Goal: Transaction & Acquisition: Purchase product/service

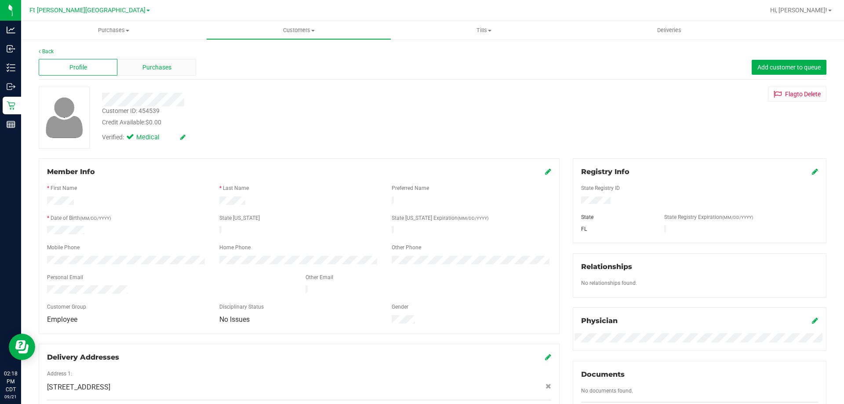
click at [160, 72] on span "Purchases" at bounding box center [156, 67] width 29 height 9
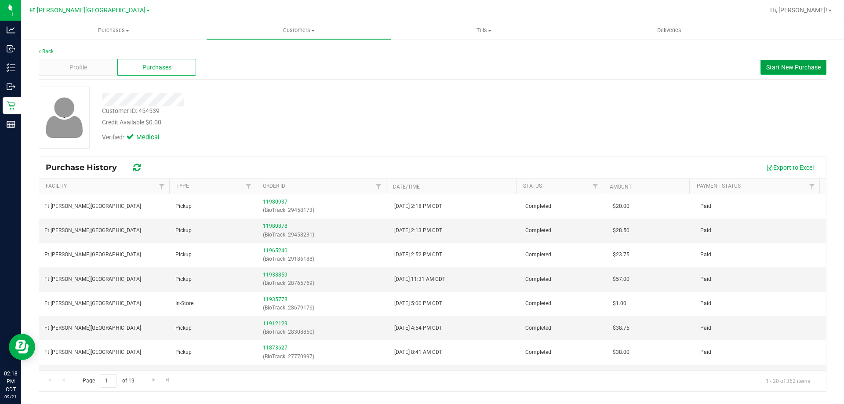
click at [799, 69] on span "Start New Purchase" at bounding box center [793, 67] width 55 height 7
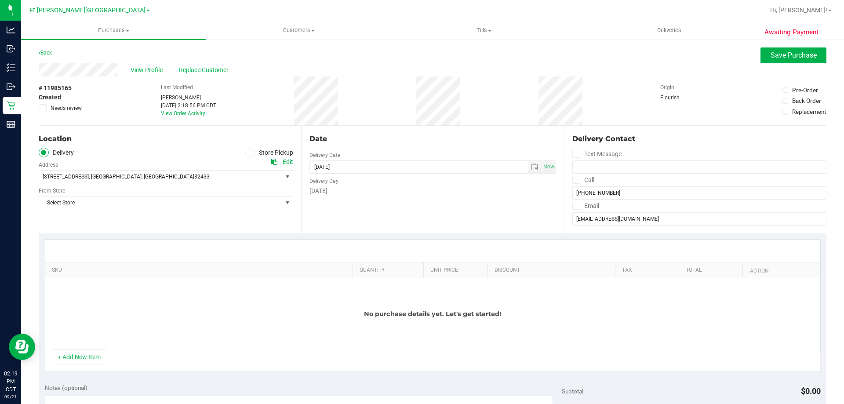
click at [249, 153] on icon at bounding box center [250, 153] width 5 height 0
click at [0, 0] on input "Store Pickup" at bounding box center [0, 0] width 0 height 0
click at [239, 176] on span "Select Store" at bounding box center [160, 177] width 243 height 12
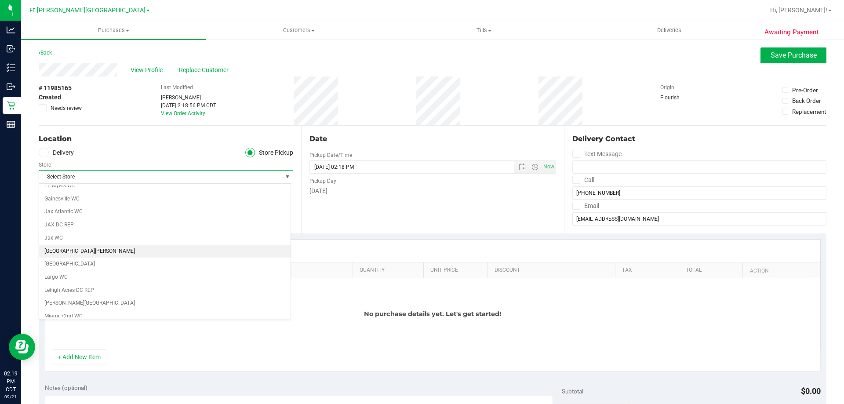
scroll to position [132, 0]
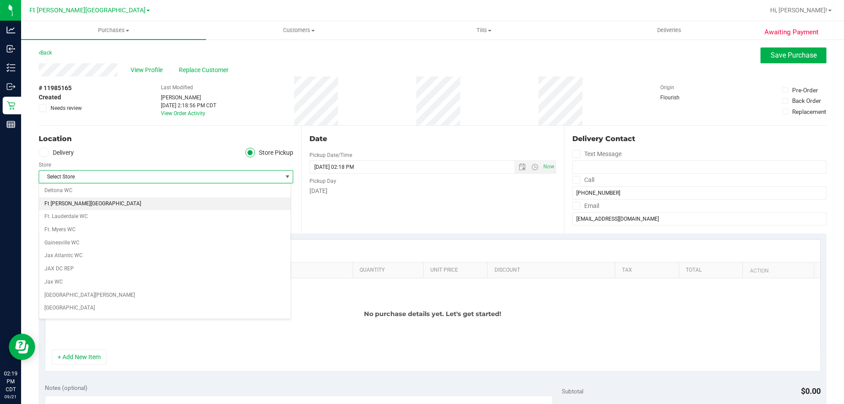
click at [72, 202] on li "Ft [PERSON_NAME][GEOGRAPHIC_DATA]" at bounding box center [165, 203] width 252 height 13
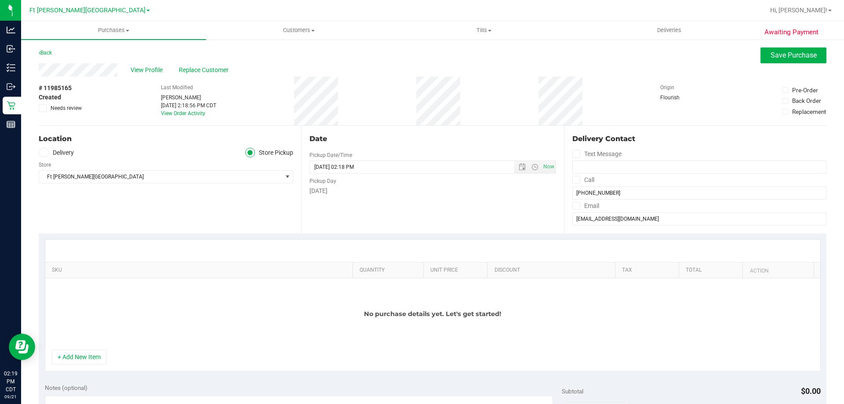
drag, startPoint x: 35, startPoint y: 90, endPoint x: 72, endPoint y: 91, distance: 36.9
click at [72, 91] on div "Awaiting Payment Back Save Purchase View Profile Replace Customer # 11985165 Cr…" at bounding box center [432, 398] width 823 height 719
copy span "# 11985165"
click at [105, 356] on button "+ Add New Item" at bounding box center [79, 357] width 55 height 15
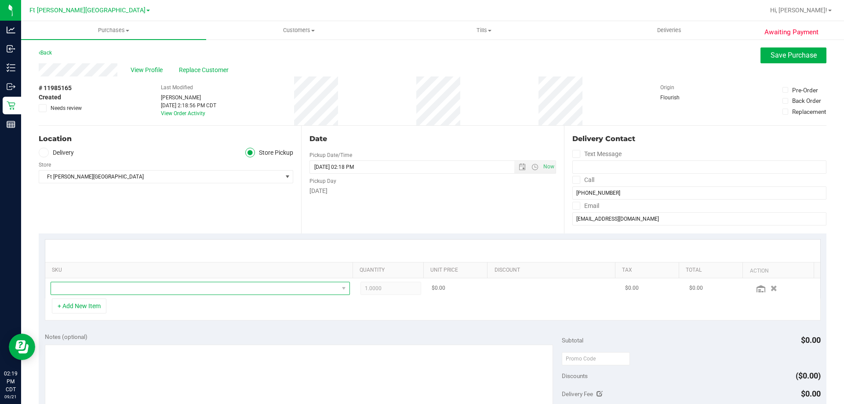
click at [88, 287] on span "NO DATA FOUND" at bounding box center [195, 288] width 288 height 12
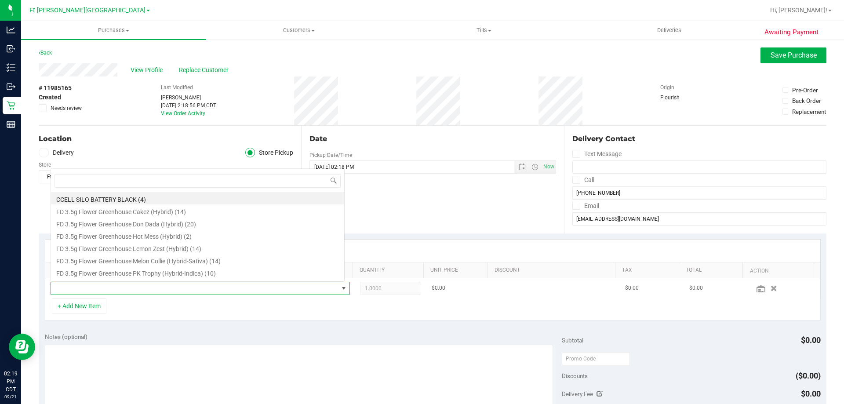
scroll to position [13, 292]
type input "maw"
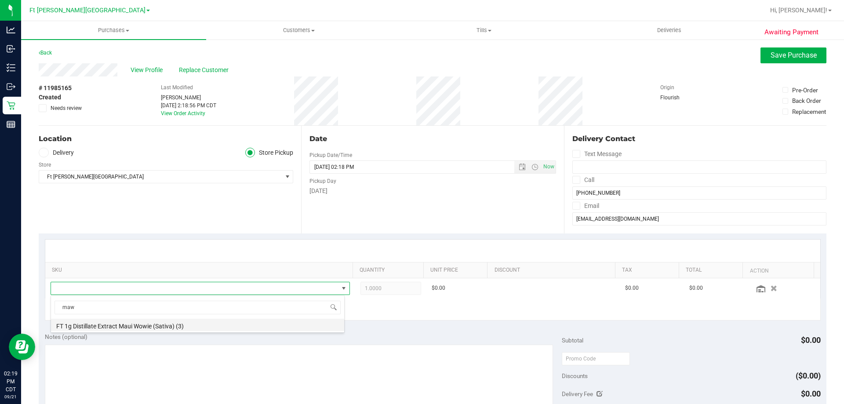
click at [143, 327] on li "FT 1g Distillate Extract Maui Wowie (Sativa) (3)" at bounding box center [197, 325] width 293 height 12
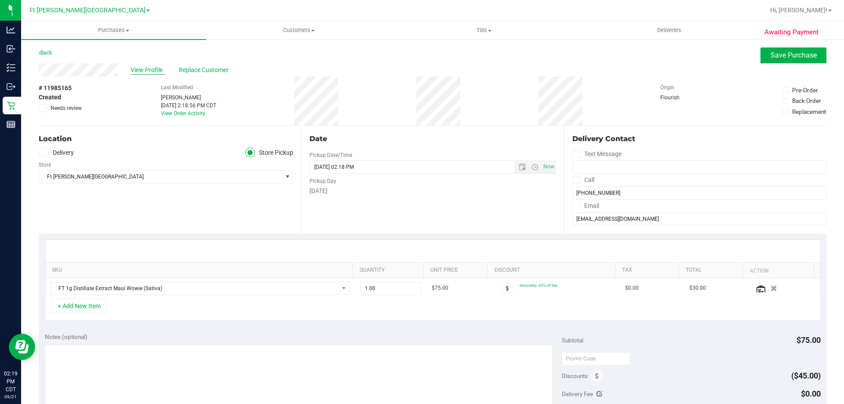
click at [152, 69] on span "View Profile" at bounding box center [148, 70] width 35 height 9
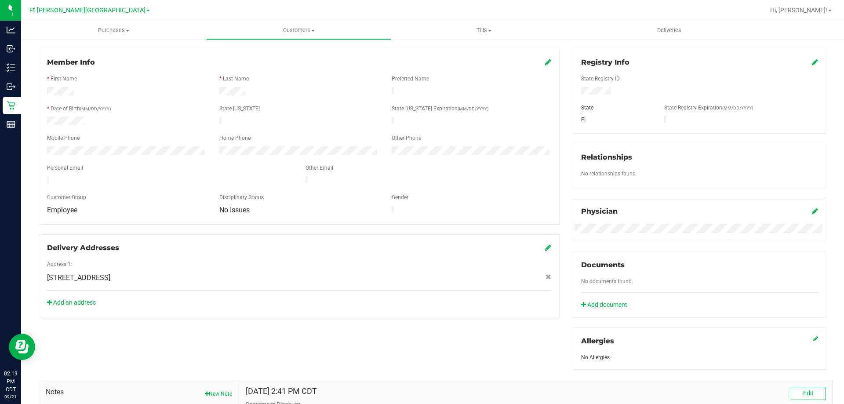
scroll to position [264, 0]
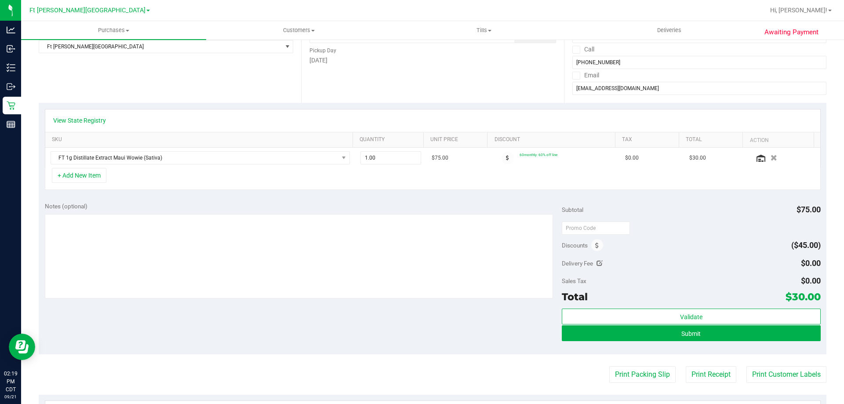
scroll to position [88, 0]
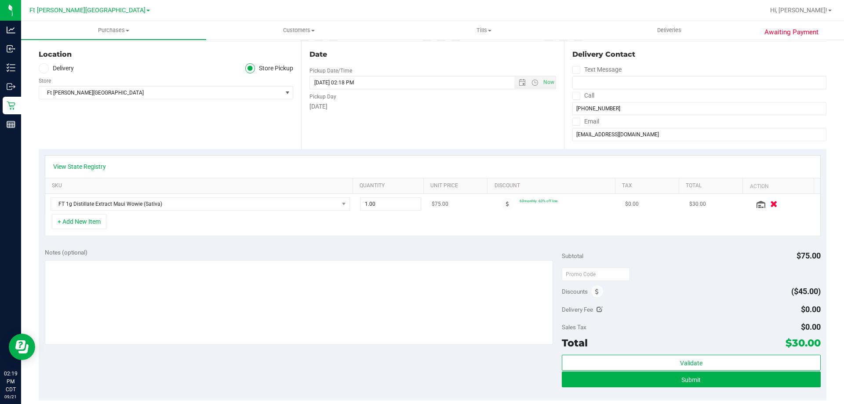
click at [770, 207] on icon "button" at bounding box center [773, 204] width 7 height 7
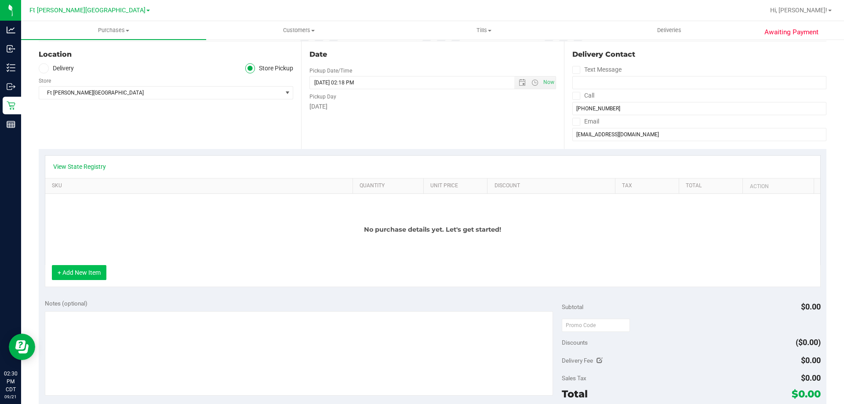
click at [99, 275] on button "+ Add New Item" at bounding box center [79, 272] width 55 height 15
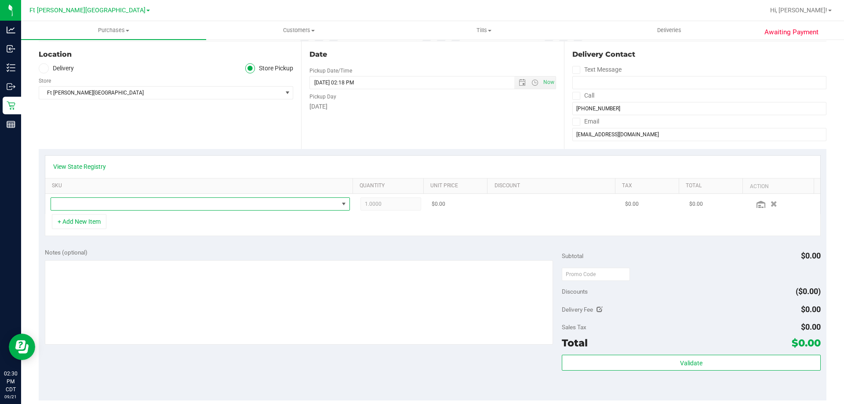
click at [99, 207] on span "NO DATA FOUND" at bounding box center [195, 204] width 288 height 12
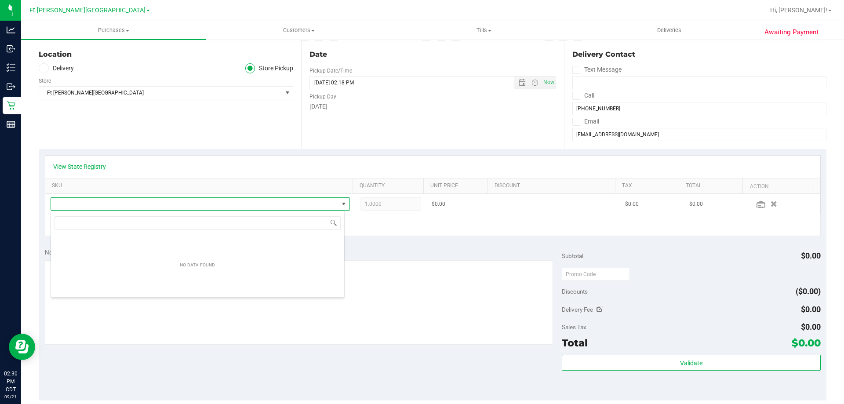
scroll to position [13, 294]
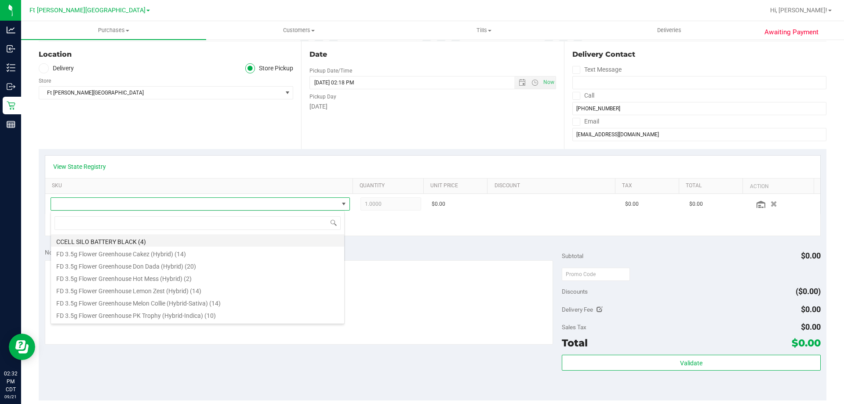
type input "s"
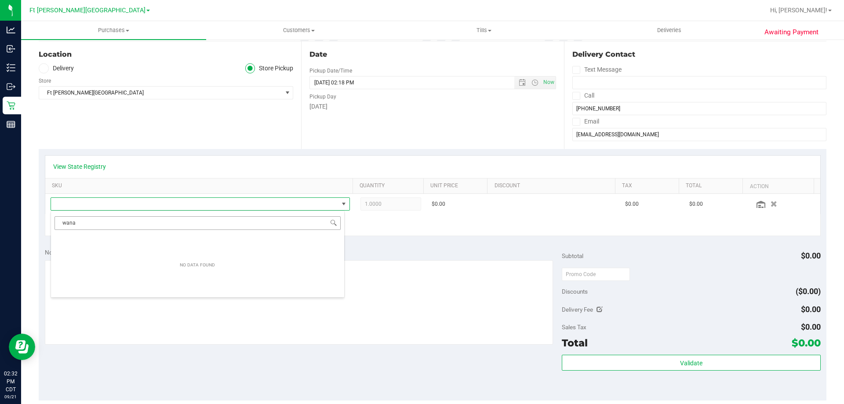
click at [86, 227] on input "wana" at bounding box center [198, 223] width 286 height 14
type input "w"
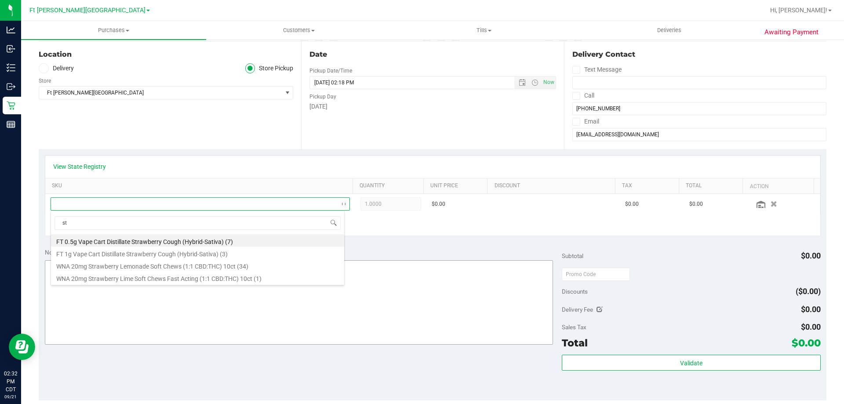
type input "s"
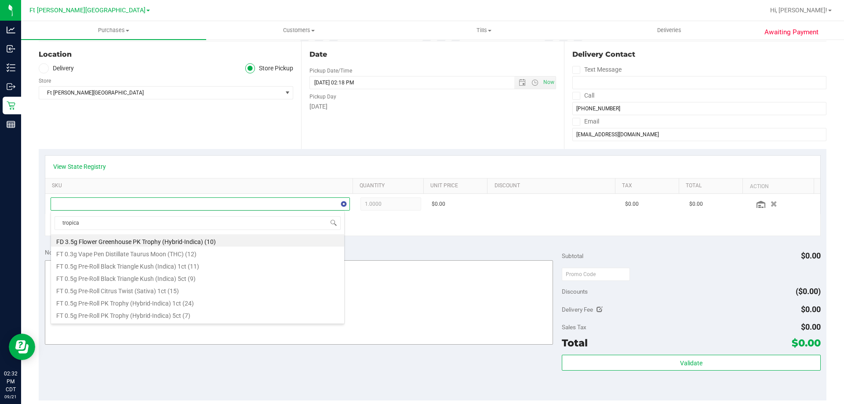
type input "tropical"
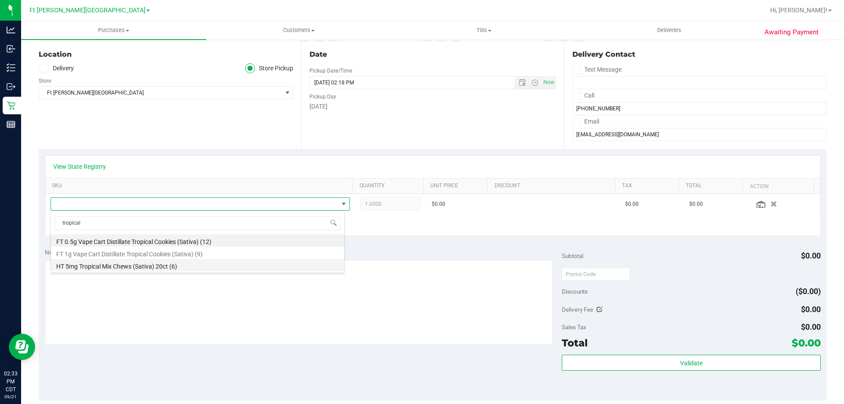
click at [128, 265] on li "HT 5mg Tropical Mix Chews (Sativa) 20ct (6)" at bounding box center [197, 265] width 293 height 12
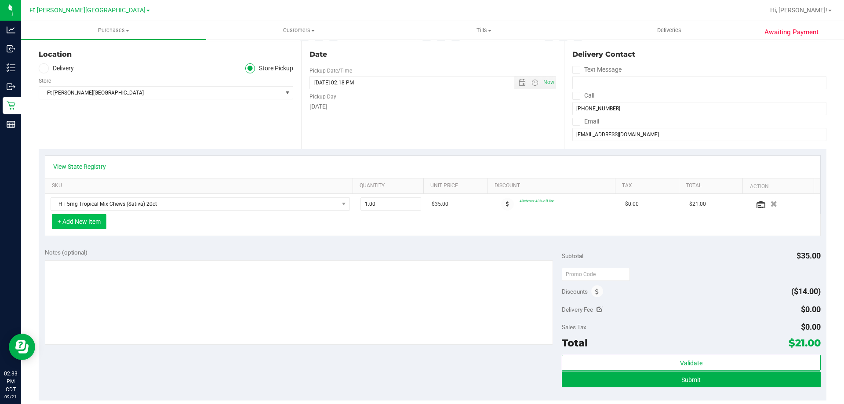
click at [98, 217] on button "+ Add New Item" at bounding box center [79, 221] width 55 height 15
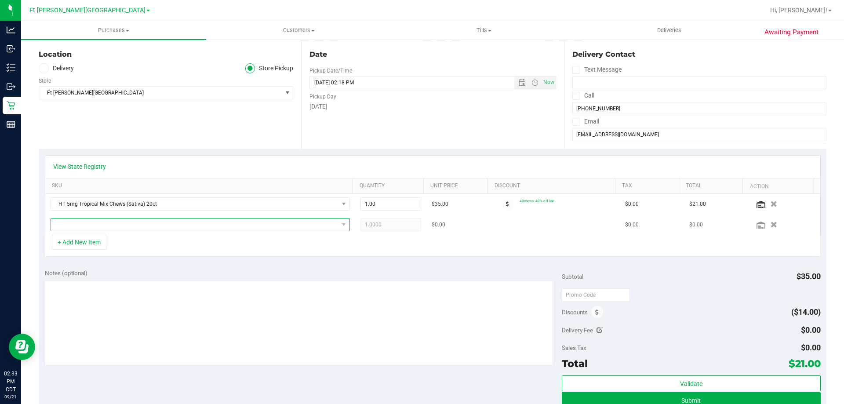
click at [103, 223] on span "NO DATA FOUND" at bounding box center [195, 225] width 288 height 12
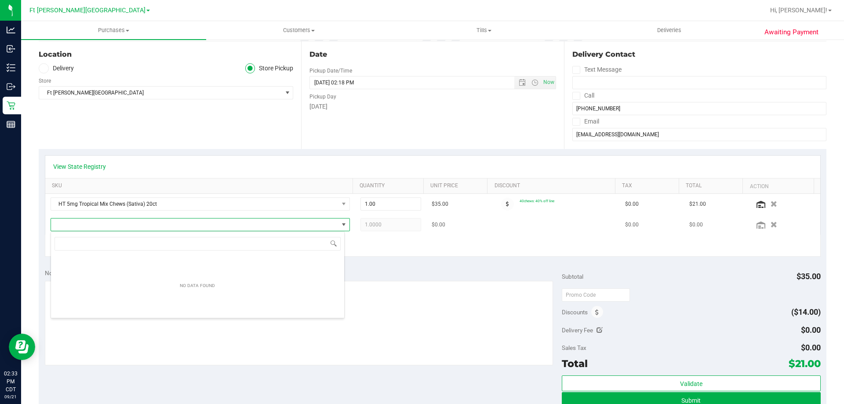
scroll to position [13, 292]
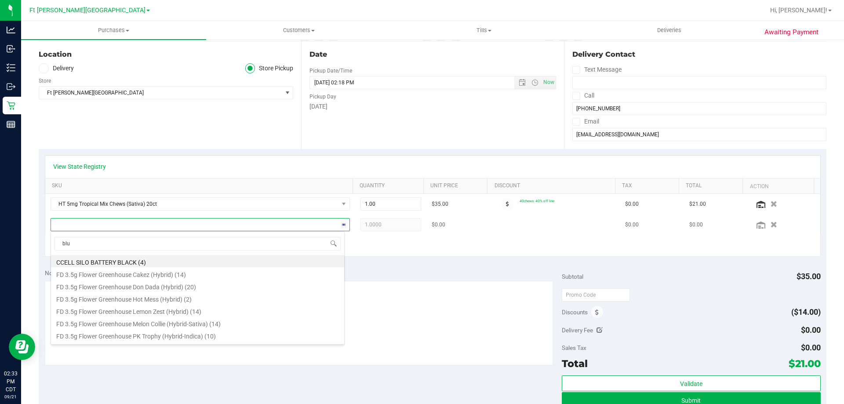
type input "blue"
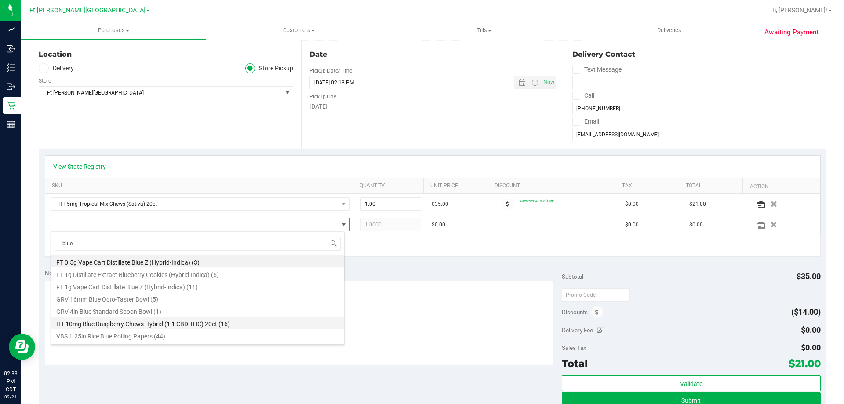
click at [140, 325] on li "HT 10mg Blue Raspberry Chews Hybrid (1:1 CBD:THC) 20ct (16)" at bounding box center [197, 323] width 293 height 12
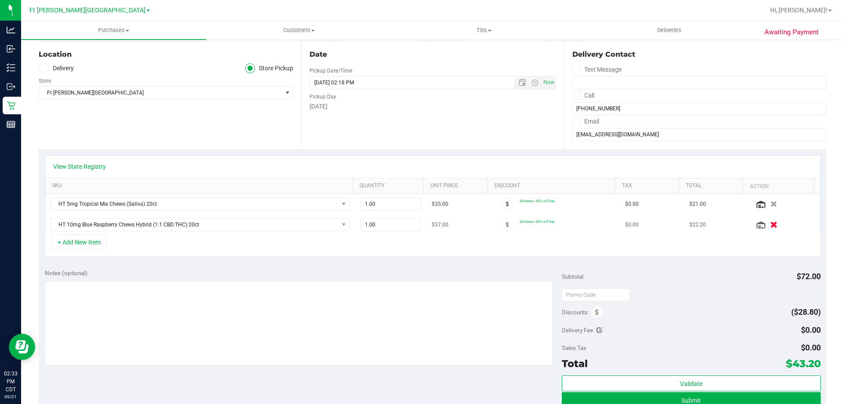
click at [770, 223] on icon "button" at bounding box center [773, 225] width 7 height 7
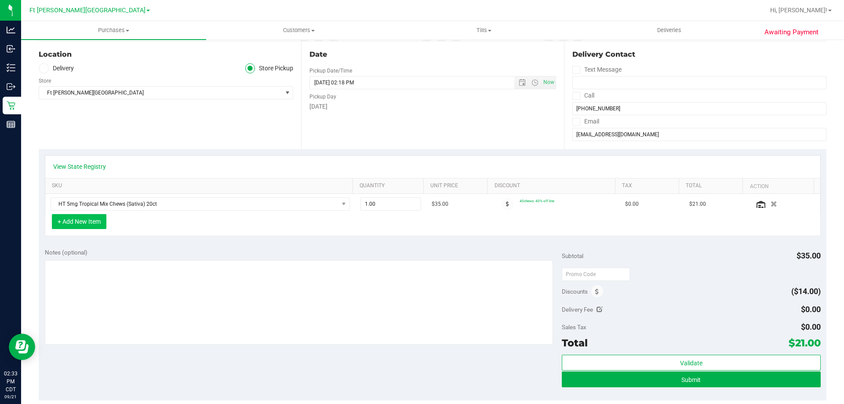
click at [81, 223] on button "+ Add New Item" at bounding box center [79, 221] width 55 height 15
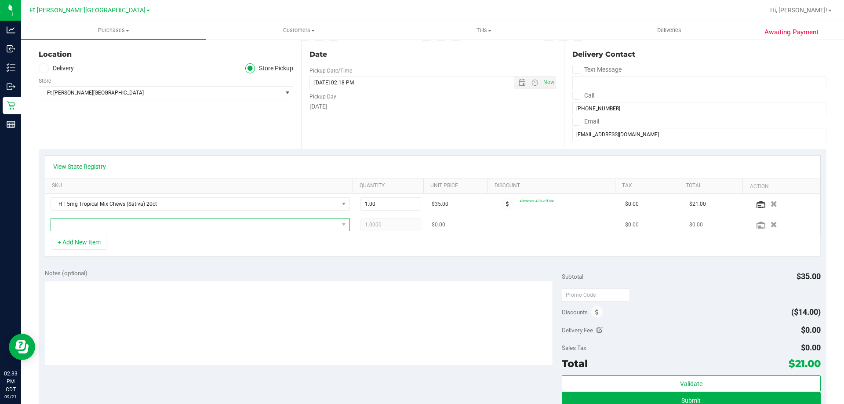
click at [85, 221] on span "NO DATA FOUND" at bounding box center [195, 225] width 288 height 12
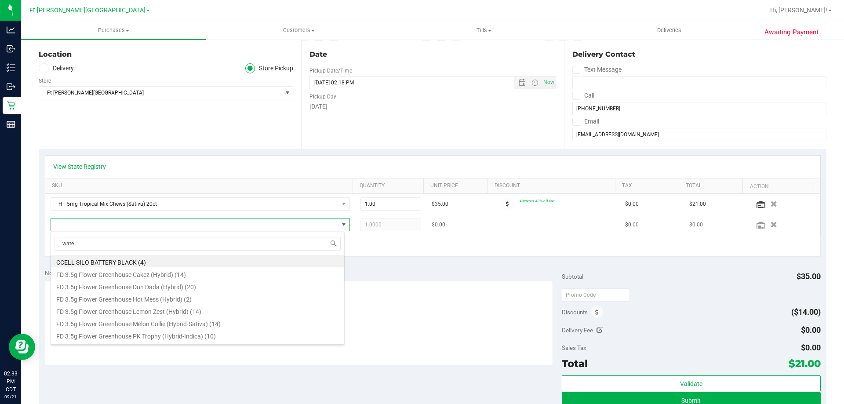
type input "water"
click at [156, 326] on li "HT 5mg Watermelon Chews (Hybrid) 20ct (12)" at bounding box center [197, 323] width 293 height 12
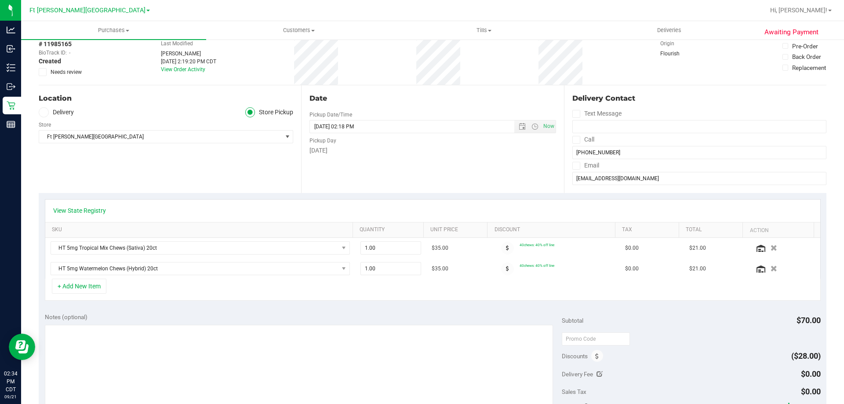
scroll to position [0, 0]
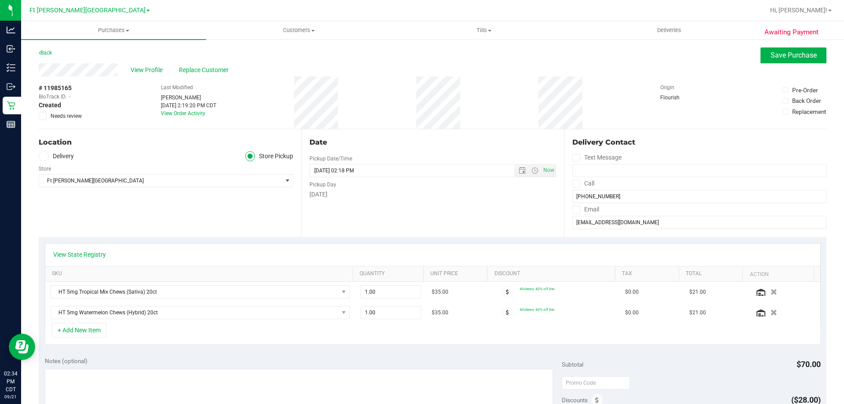
drag, startPoint x: 39, startPoint y: 88, endPoint x: 77, endPoint y: 88, distance: 37.8
click at [77, 88] on div "# 11985165 BioTrack ID: - Created Needs review" at bounding box center [61, 102] width 44 height 36
copy div "# 11985165"
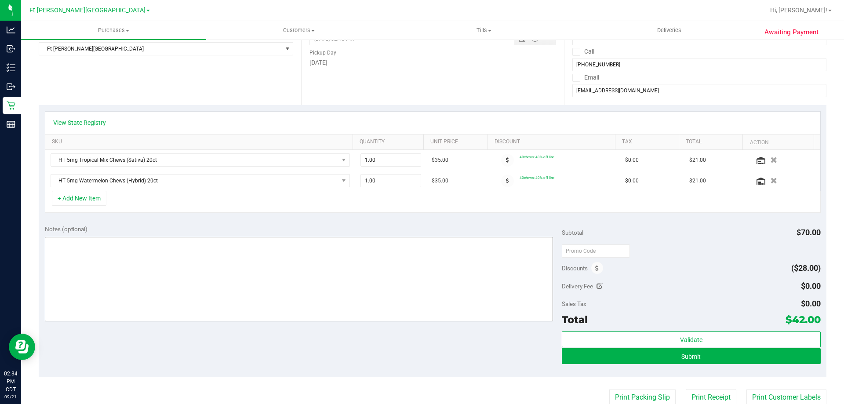
scroll to position [308, 0]
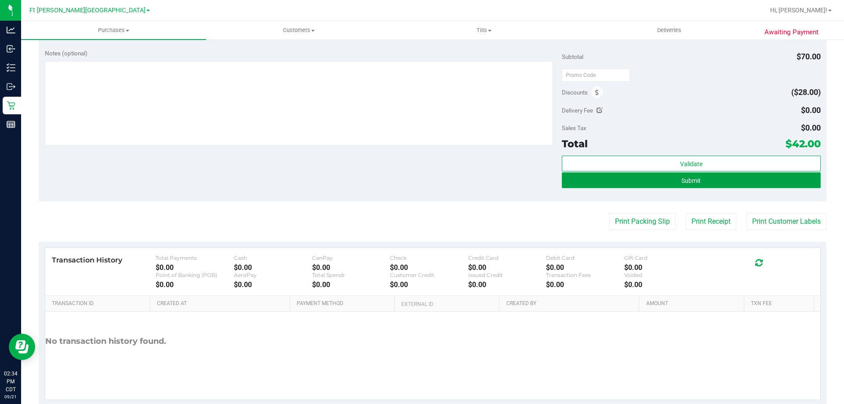
click at [664, 179] on button "Submit" at bounding box center [691, 180] width 259 height 16
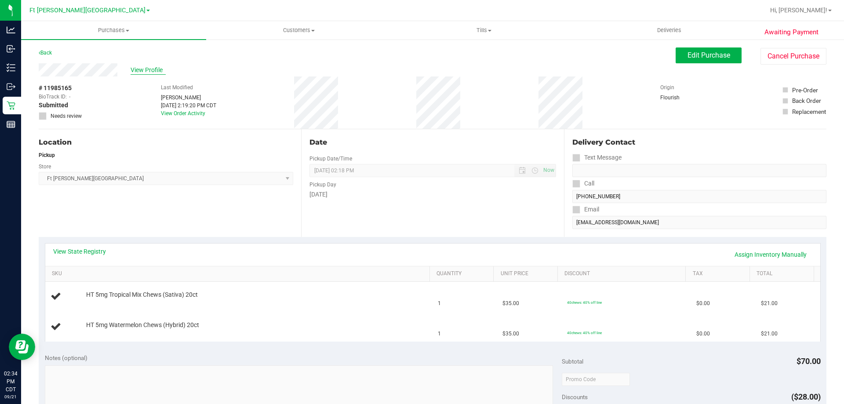
click at [155, 72] on span "View Profile" at bounding box center [148, 70] width 35 height 9
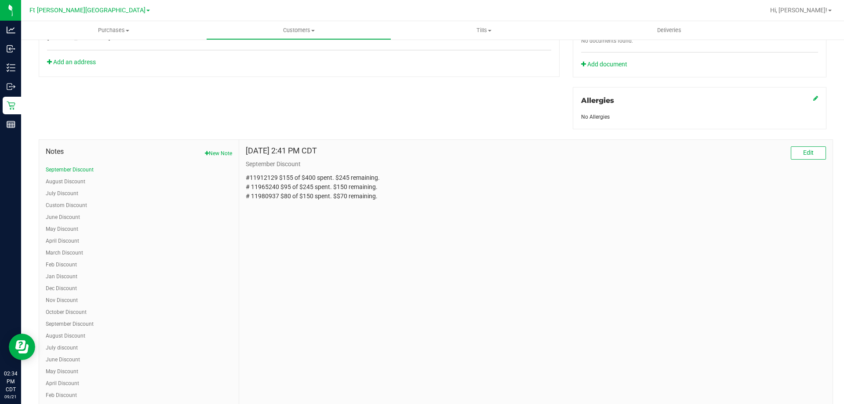
scroll to position [440, 0]
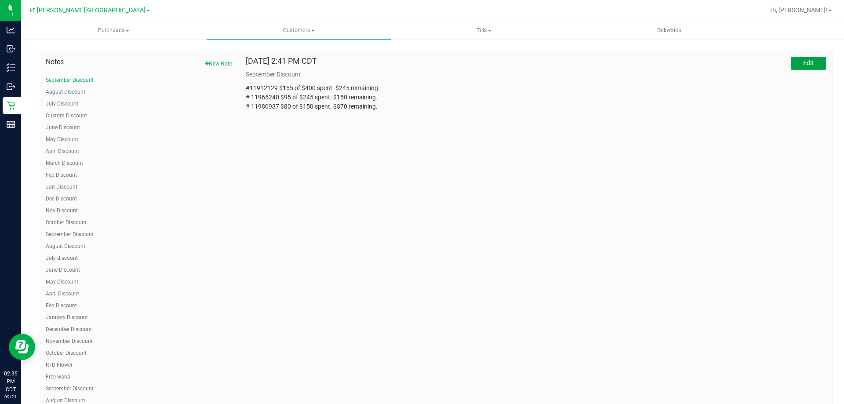
click at [803, 65] on span "Edit" at bounding box center [808, 62] width 11 height 7
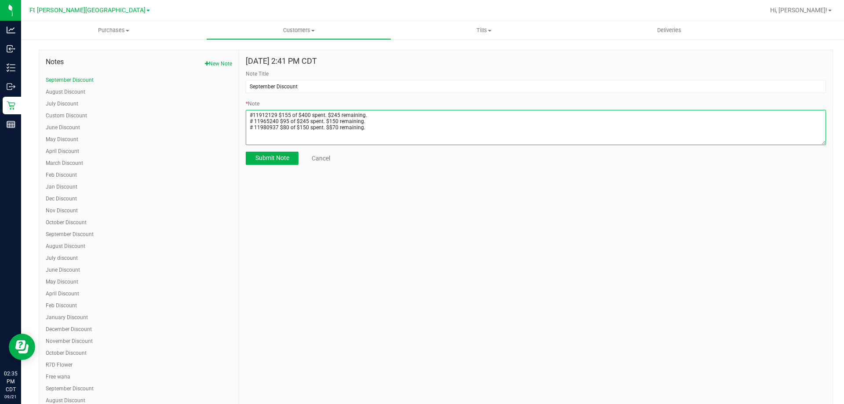
click at [390, 131] on textarea "* Note" at bounding box center [536, 127] width 580 height 35
paste textarea "# 11985165"
type textarea "#11912129 $155 of $400 spent. $245 remaining. # 11965240 $95 of $245 spent. $15…"
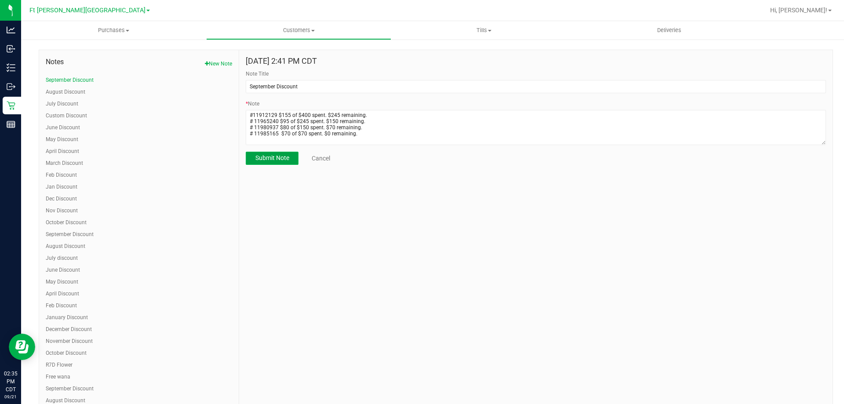
click at [274, 159] on span "Submit Note" at bounding box center [272, 157] width 34 height 7
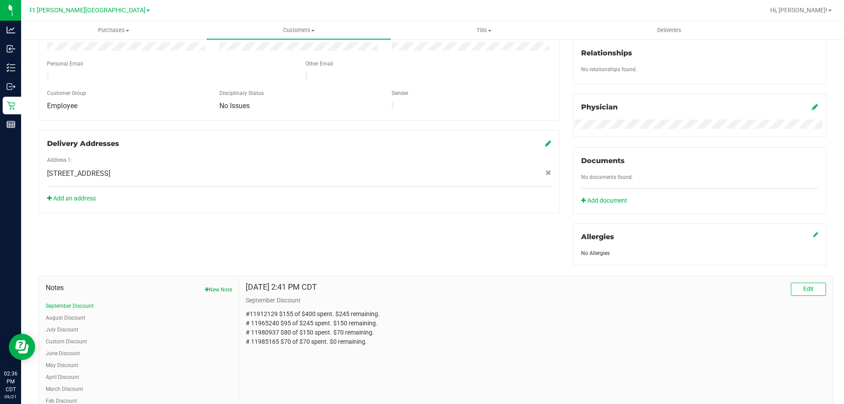
scroll to position [0, 0]
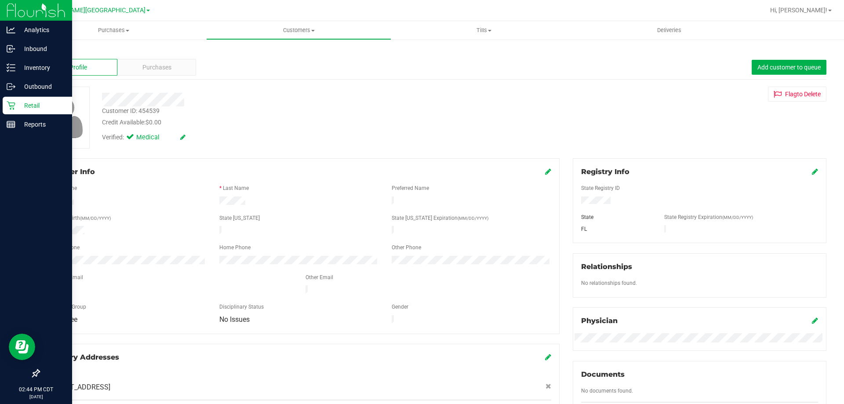
click at [38, 103] on p "Retail" at bounding box center [41, 105] width 53 height 11
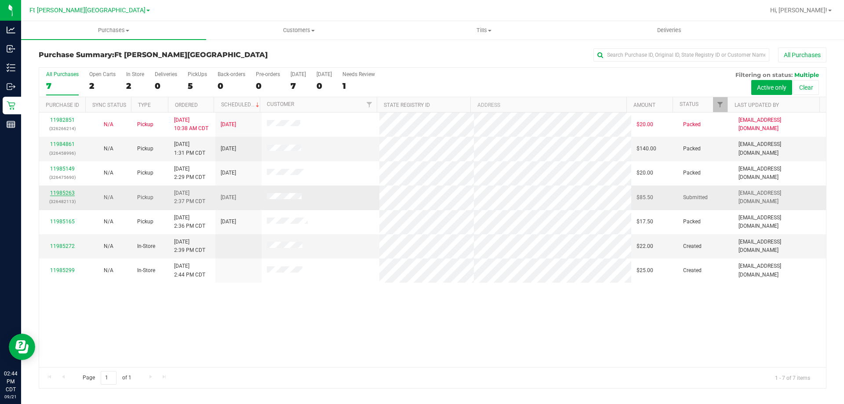
click at [60, 193] on link "11985263" at bounding box center [62, 193] width 25 height 6
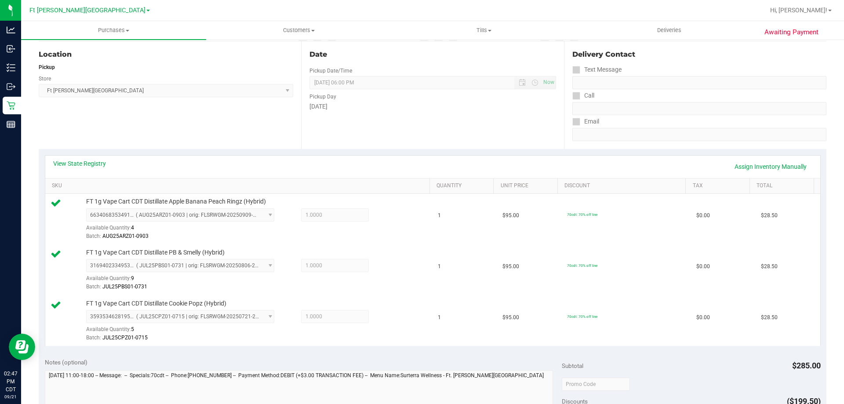
scroll to position [308, 0]
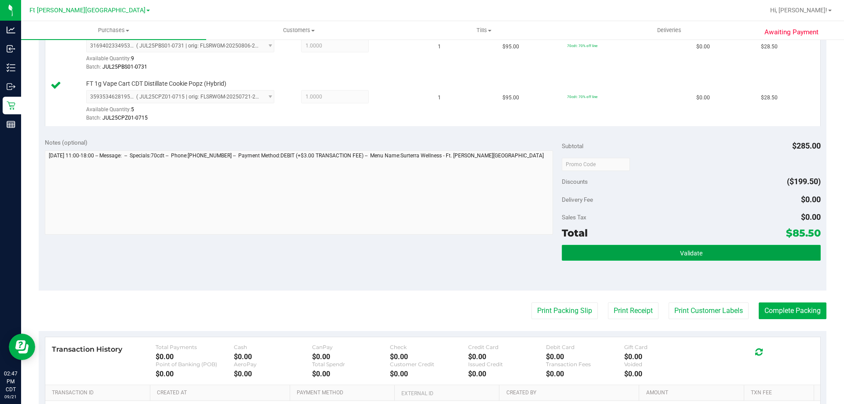
click at [687, 251] on span "Validate" at bounding box center [691, 253] width 22 height 7
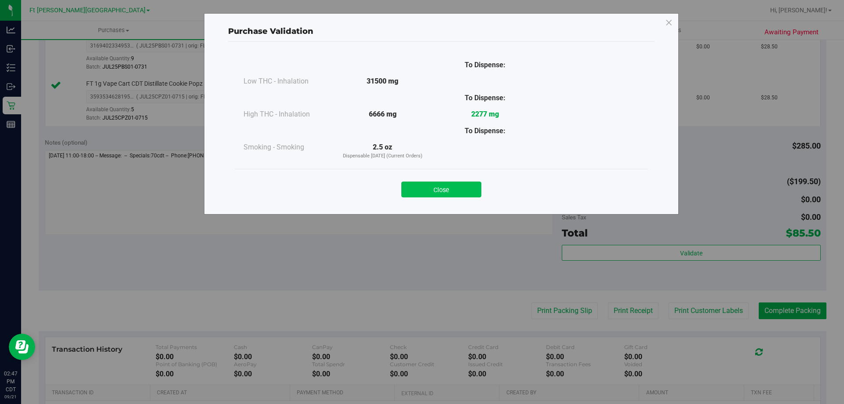
click at [449, 184] on button "Close" at bounding box center [441, 190] width 80 height 16
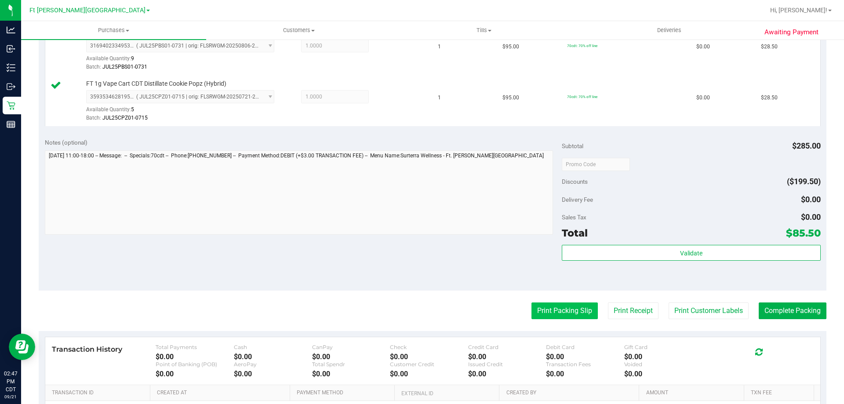
click at [563, 308] on button "Print Packing Slip" at bounding box center [565, 311] width 66 height 17
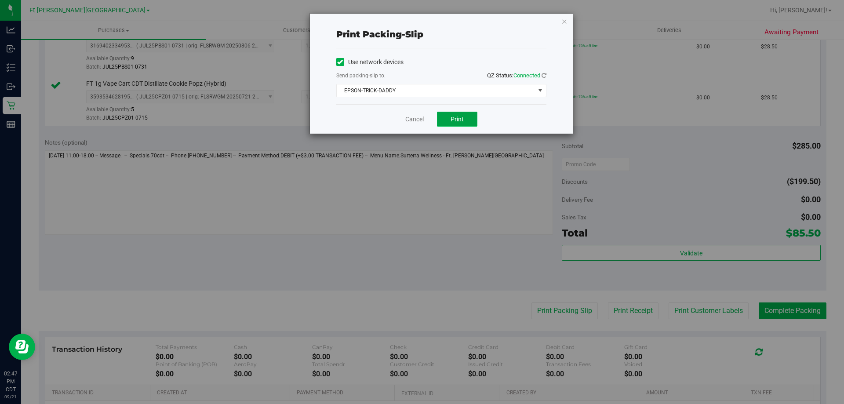
click at [462, 124] on button "Print" at bounding box center [457, 119] width 40 height 15
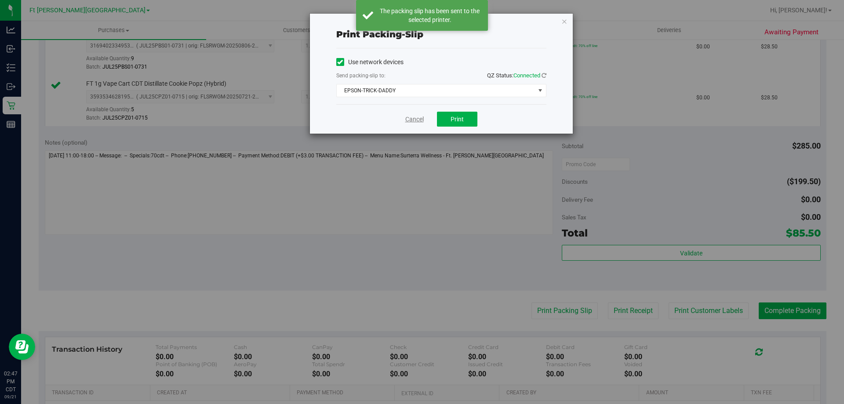
click at [418, 119] on link "Cancel" at bounding box center [414, 119] width 18 height 9
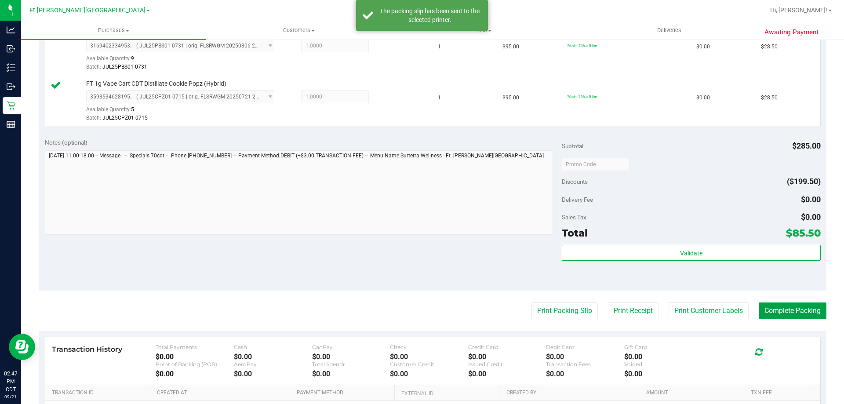
click at [787, 309] on button "Complete Packing" at bounding box center [793, 311] width 68 height 17
